Goal: Answer question/provide support

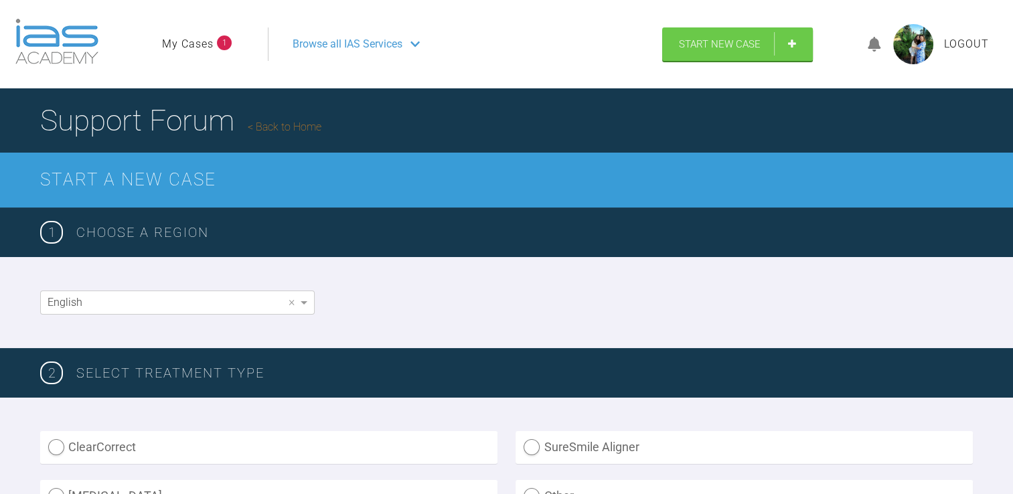
click at [208, 23] on nav "My Cases 1 Logout Browse all IAS Services" at bounding box center [406, 44] width 512 height 58
click at [214, 47] on li "My Cases 1" at bounding box center [197, 43] width 70 height 17
click at [197, 44] on link "My Cases" at bounding box center [188, 43] width 52 height 17
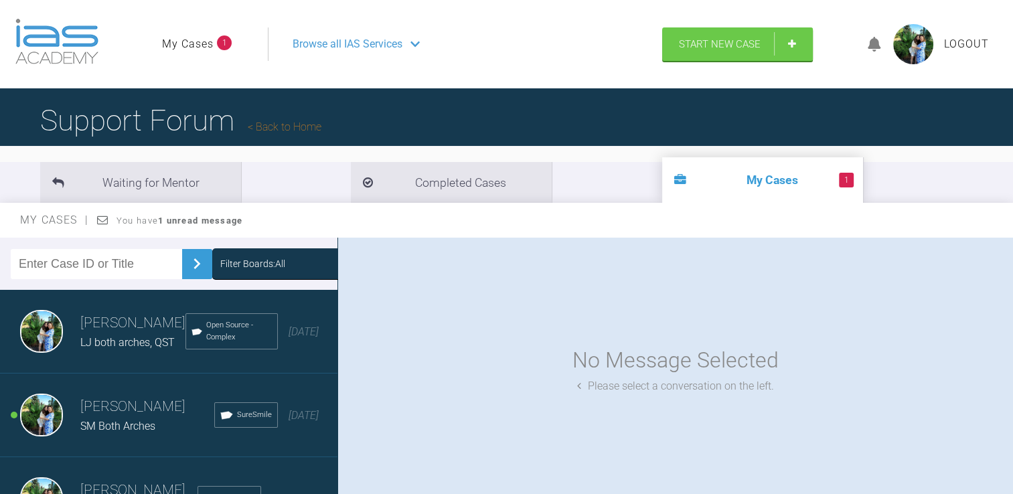
click at [132, 386] on div "[PERSON_NAME] Jaf SM Both Arches SureSmile [DATE]" at bounding box center [173, 416] width 347 height 84
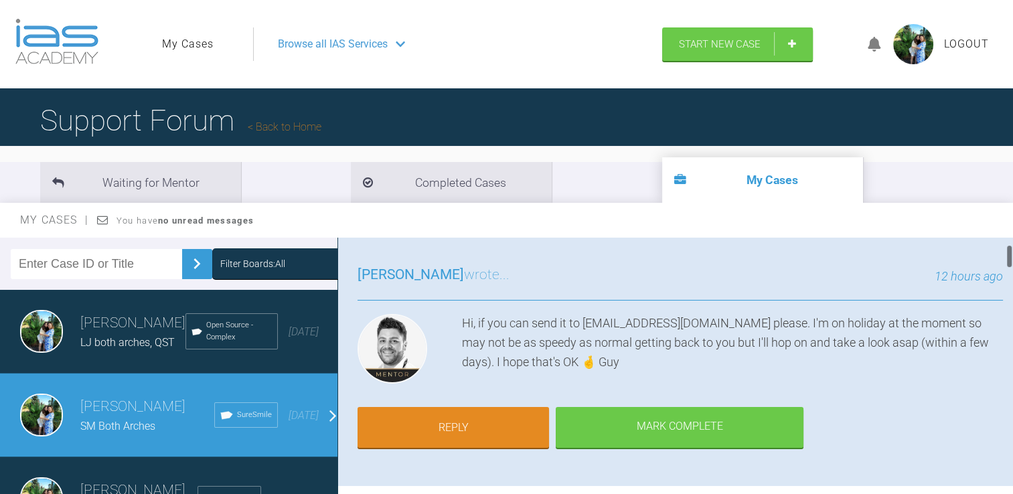
scroll to position [78, 0]
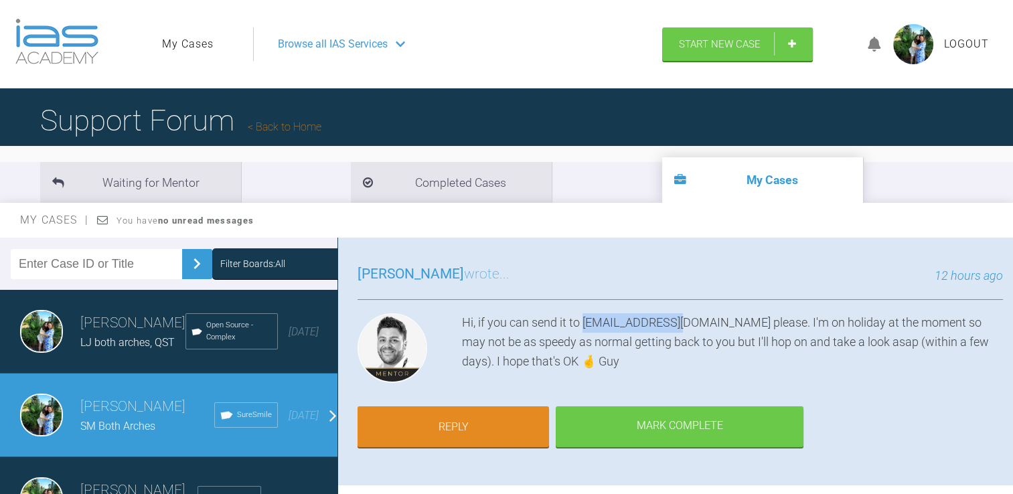
drag, startPoint x: 573, startPoint y: 323, endPoint x: 671, endPoint y: 317, distance: 98.6
click at [671, 317] on div "Hi, if you can send it to [EMAIL_ADDRESS][DOMAIN_NAME] please. I'm on holiday a…" at bounding box center [732, 350] width 541 height 75
copy div "[EMAIL_ADDRESS][DOMAIN_NAME]"
